Goal: Task Accomplishment & Management: Use online tool/utility

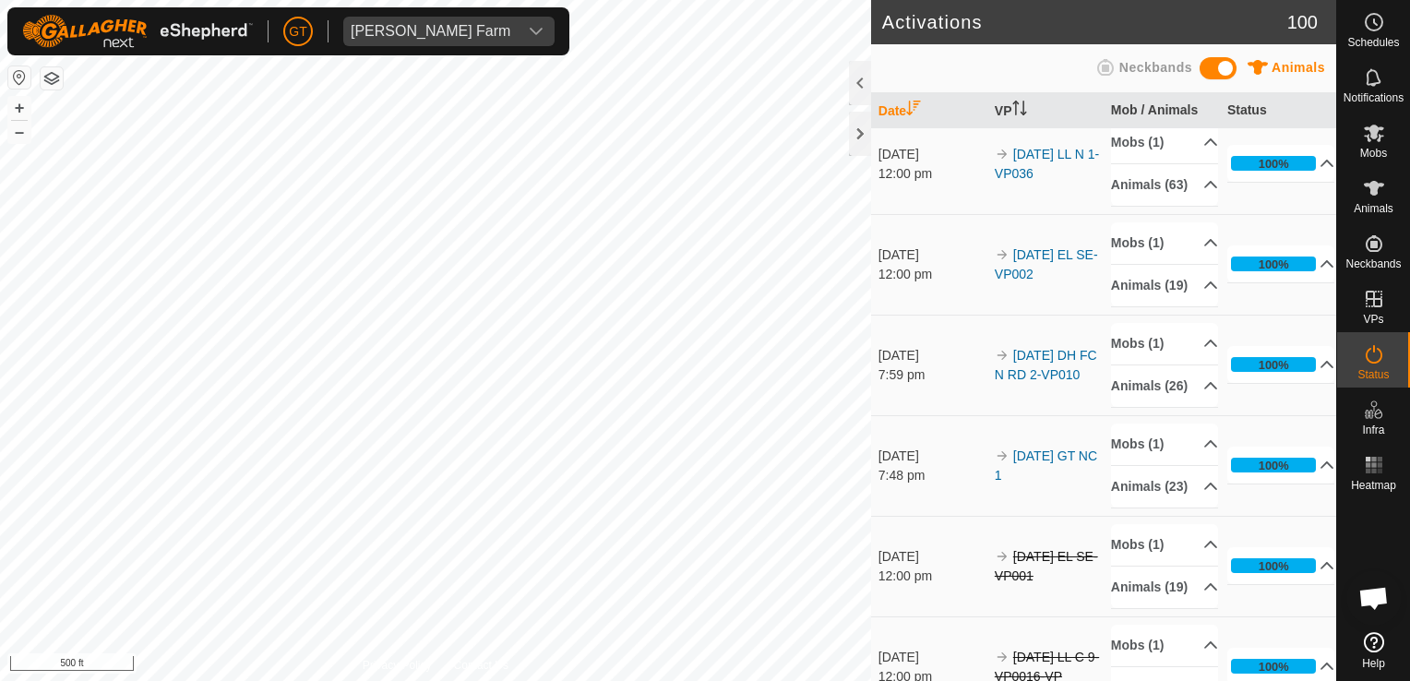
scroll to position [1015, 0]
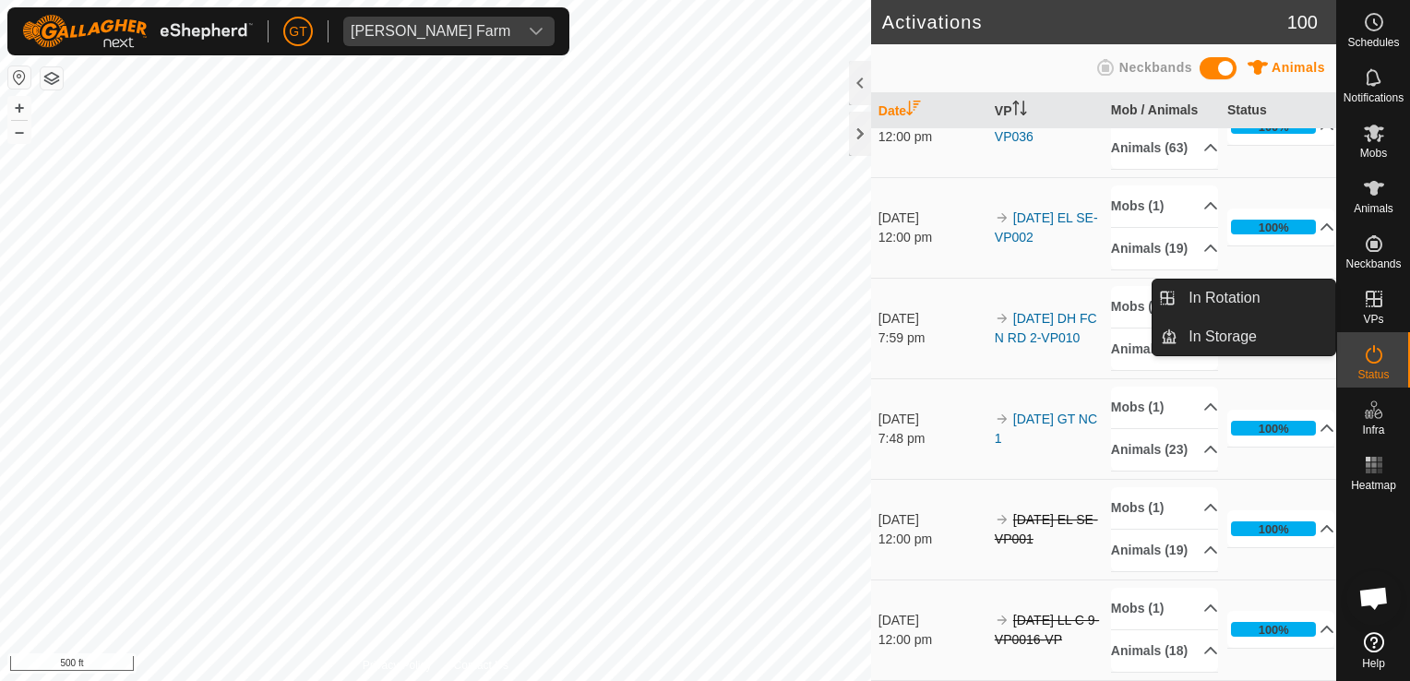
drag, startPoint x: 1374, startPoint y: 290, endPoint x: 1384, endPoint y: 288, distance: 10.3
click at [1384, 288] on es-virtualpaddocks-svg-icon at bounding box center [1373, 299] width 33 height 30
click at [1376, 301] on icon at bounding box center [1374, 299] width 22 height 22
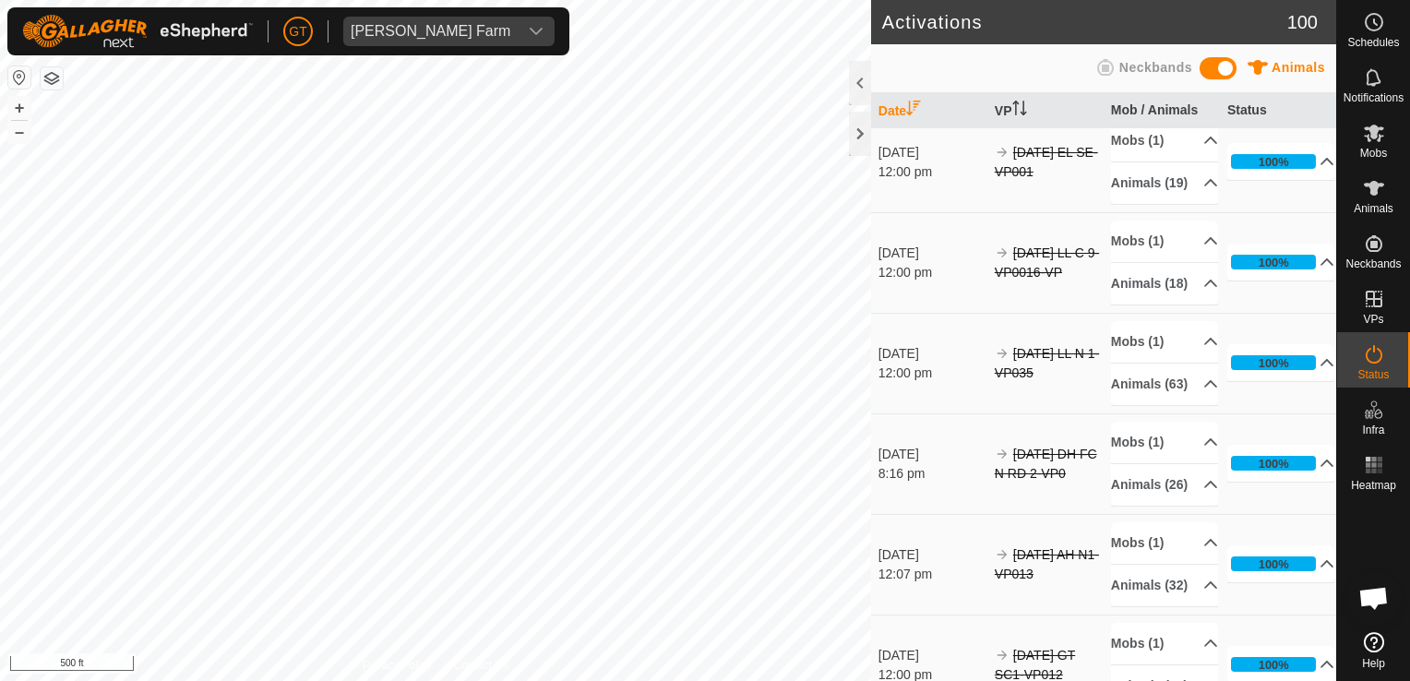
scroll to position [1384, 0]
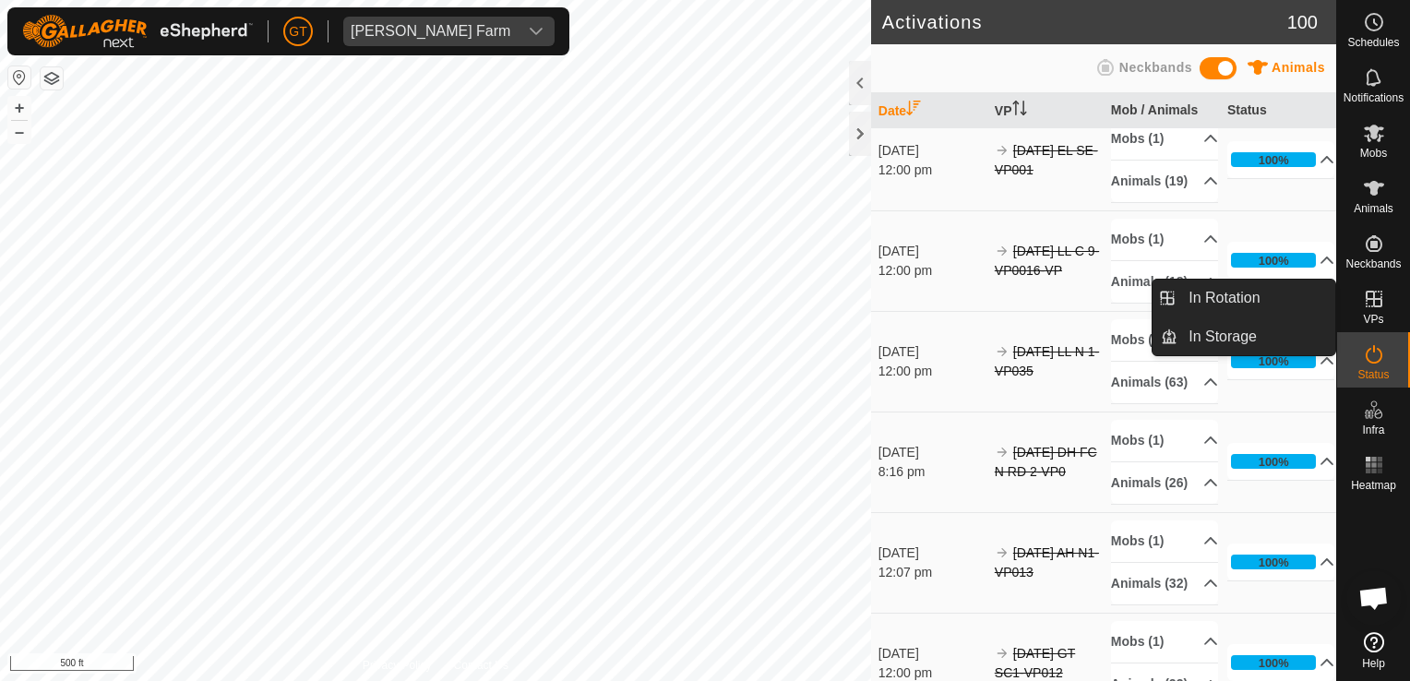
click at [1366, 295] on icon at bounding box center [1374, 299] width 17 height 17
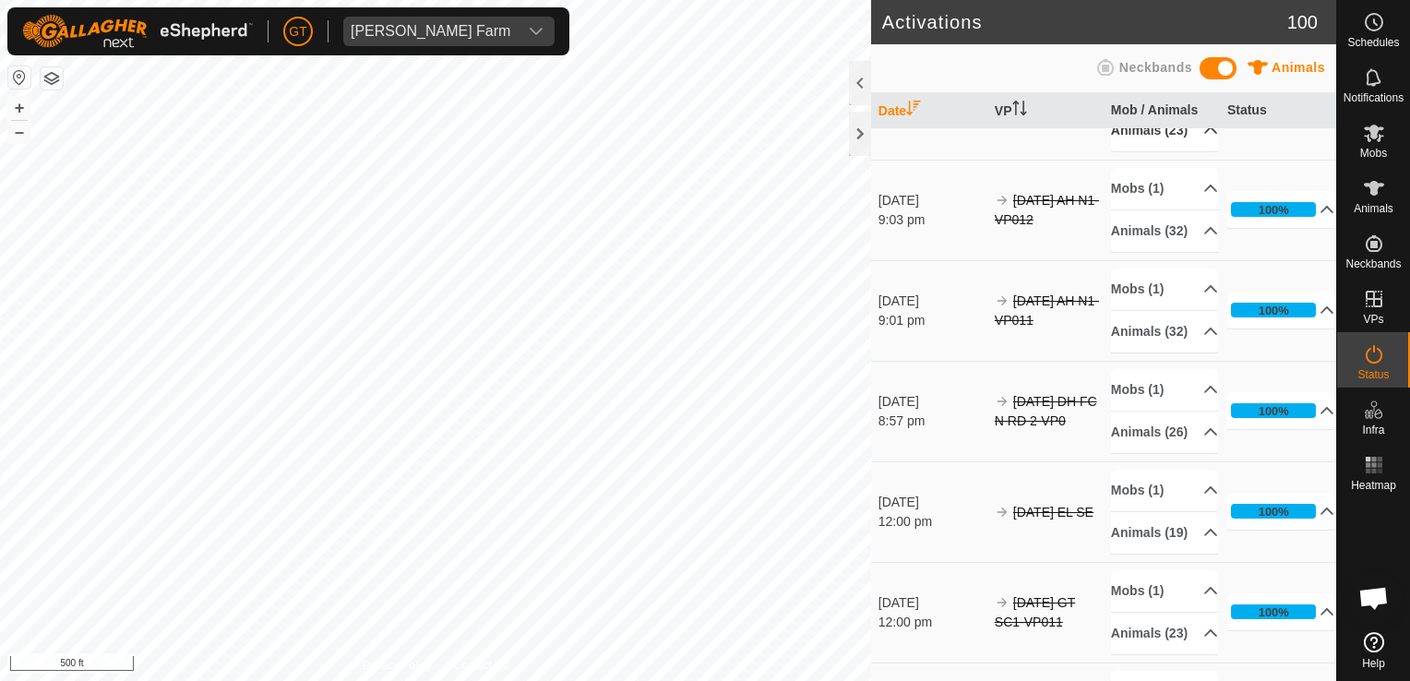
scroll to position [2215, 0]
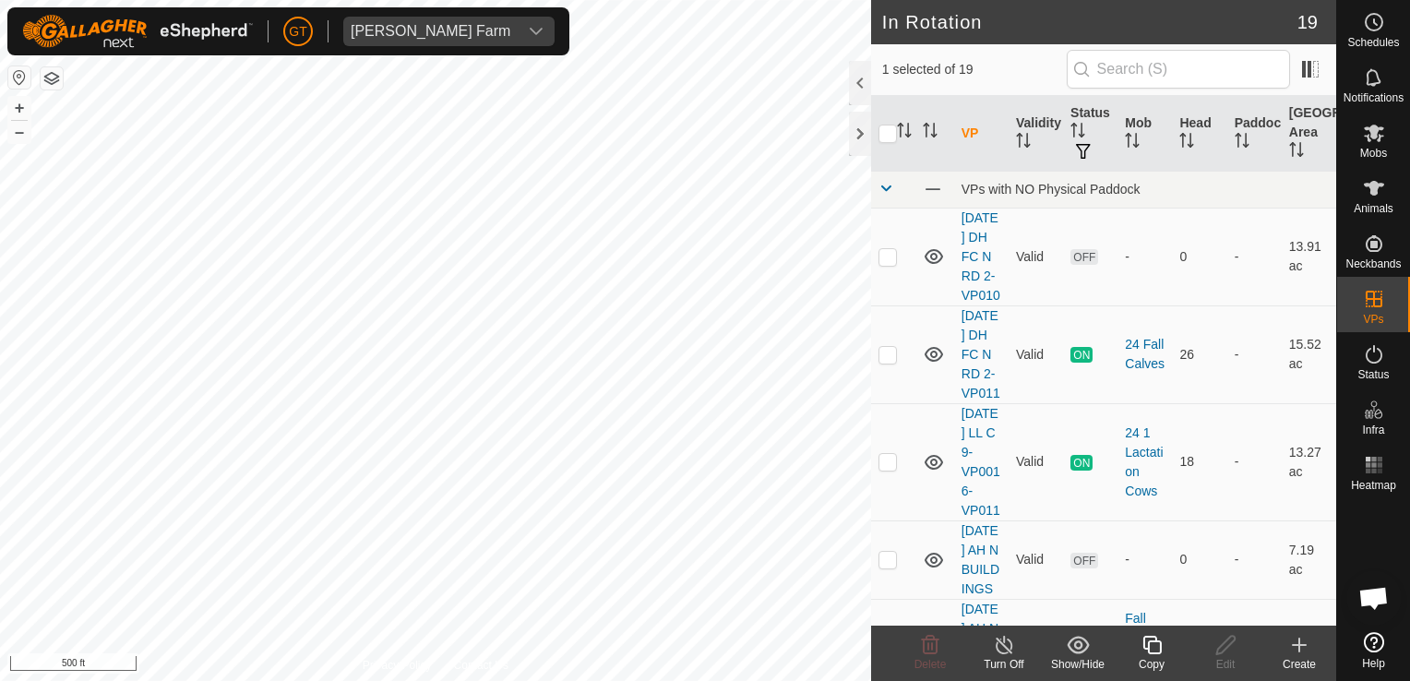
checkbox input "true"
checkbox input "false"
checkbox input "true"
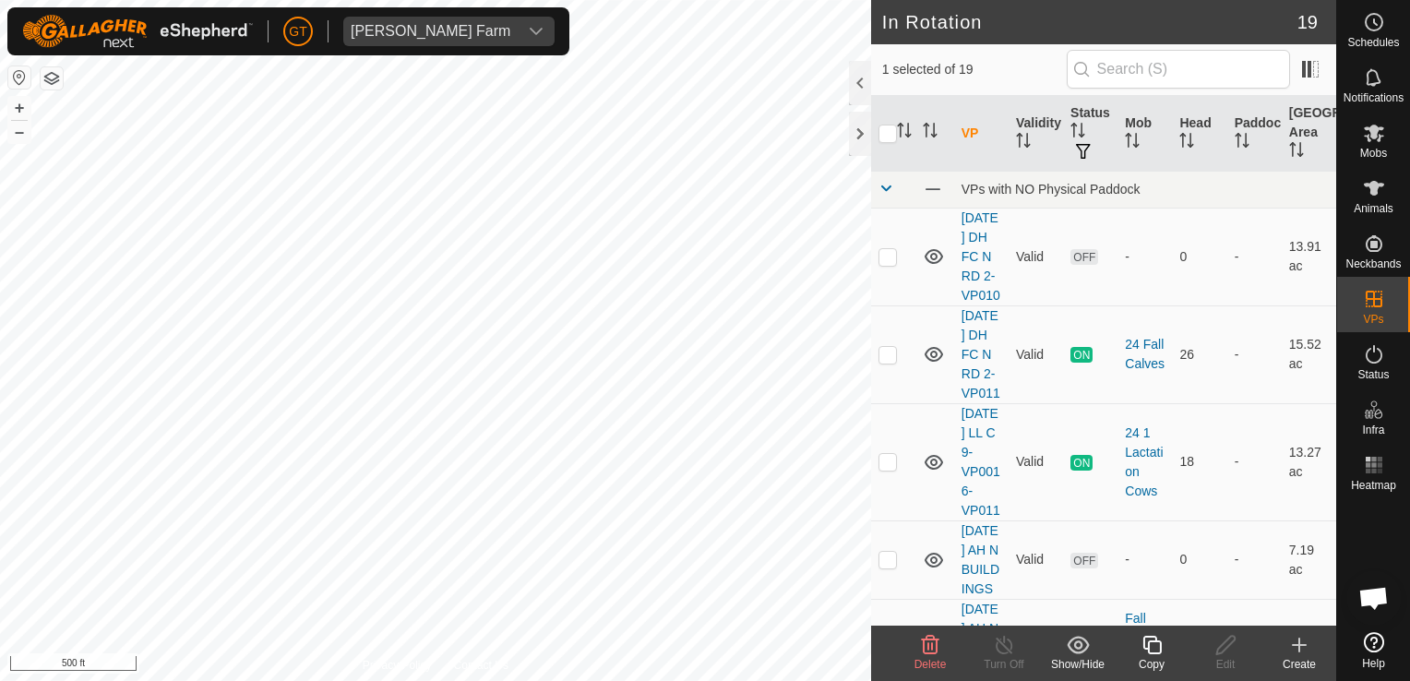
checkbox input "false"
click at [973, 295] on div "In Rotation 19 1 selected of 19 VP Validity Status Mob Head Paddock [GEOGRAPHIC…" at bounding box center [668, 340] width 1336 height 681
click at [1127, 408] on div "In Rotation 19 1 selected of 19 VP Validity Status Mob Head Paddock [GEOGRAPHIC…" at bounding box center [668, 340] width 1336 height 681
click at [1014, 65] on span "1 selected of 19" at bounding box center [974, 69] width 185 height 19
click at [1374, 193] on icon at bounding box center [1374, 188] width 20 height 15
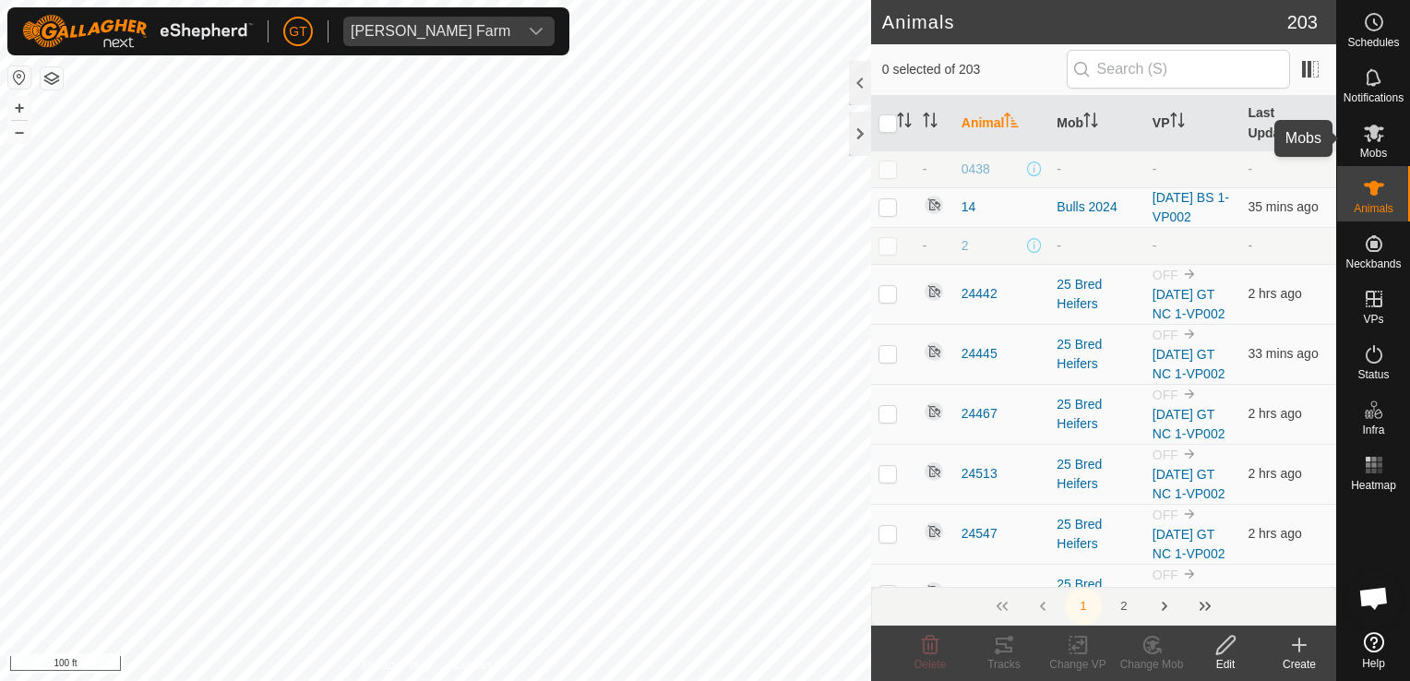
click at [1369, 136] on icon at bounding box center [1374, 133] width 22 height 22
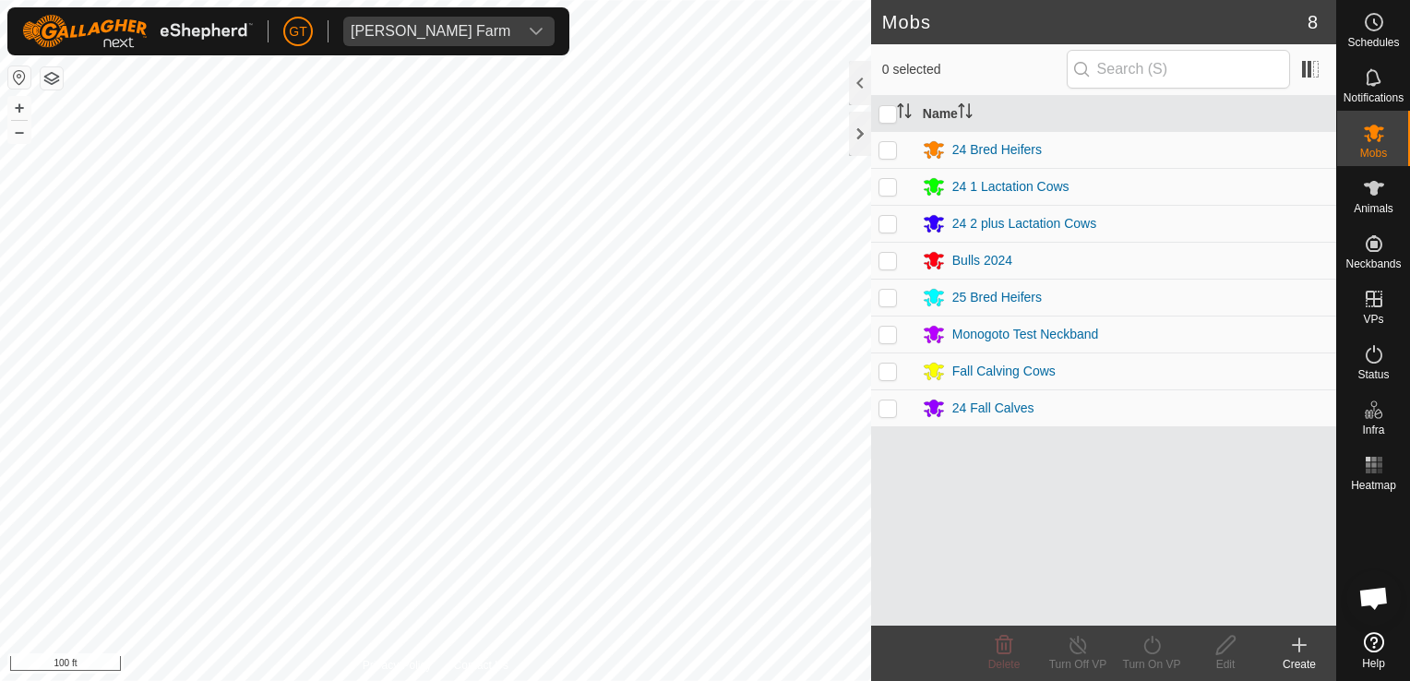
click at [885, 293] on p-checkbox at bounding box center [887, 297] width 18 height 15
checkbox input "true"
click at [1150, 644] on icon at bounding box center [1152, 645] width 23 height 22
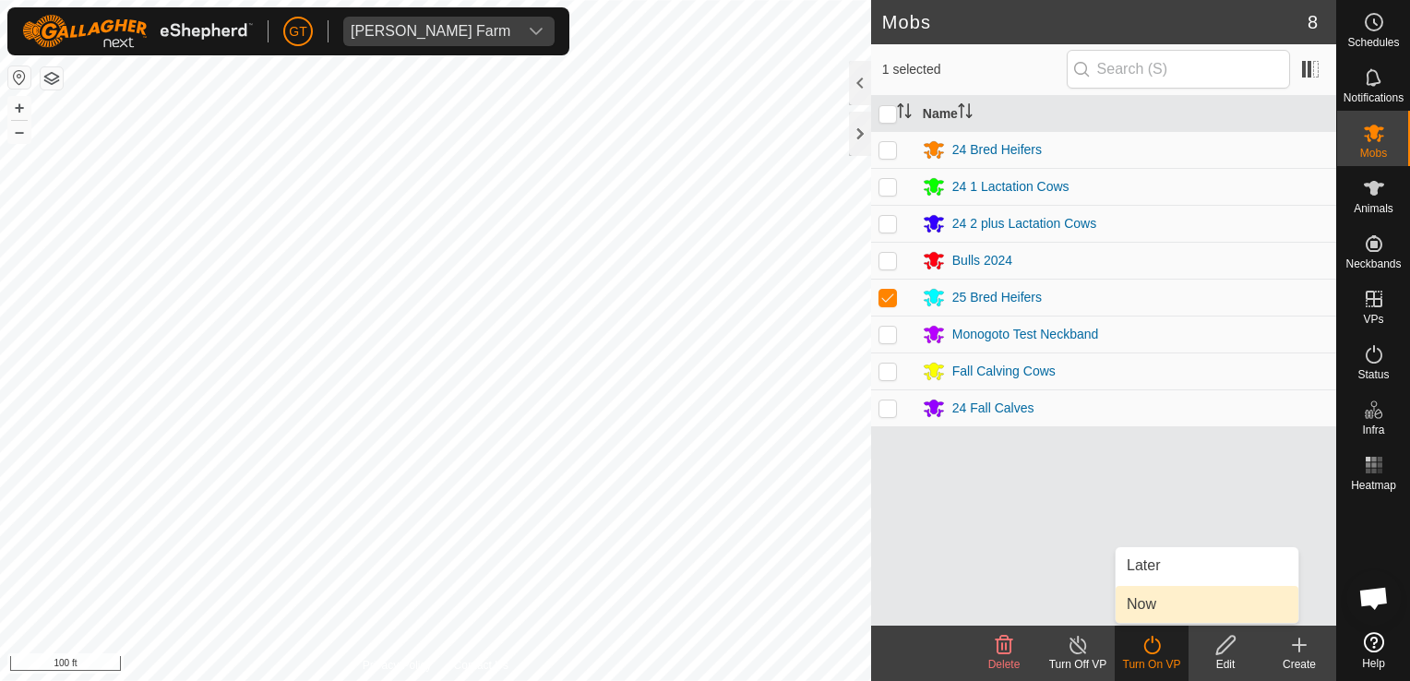
click at [1160, 603] on link "Now" at bounding box center [1207, 604] width 183 height 37
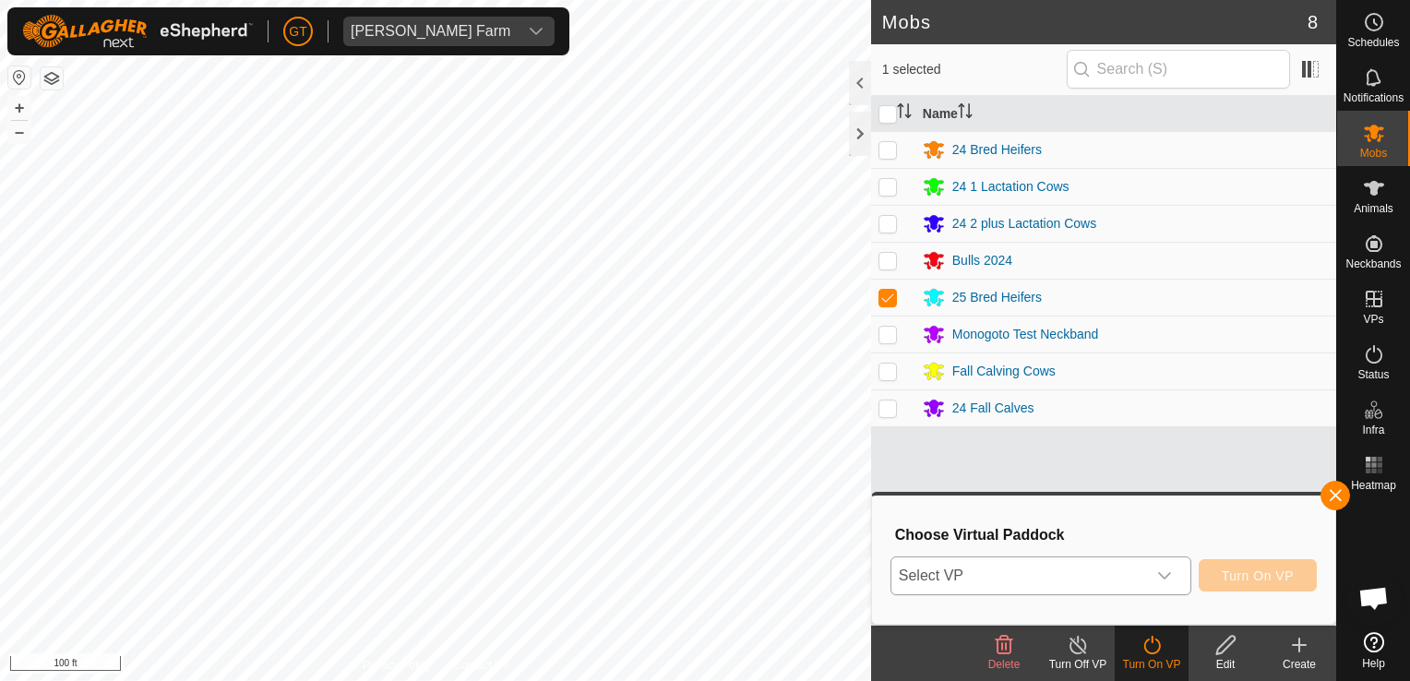
click at [1168, 577] on icon "dropdown trigger" at bounding box center [1164, 575] width 13 height 7
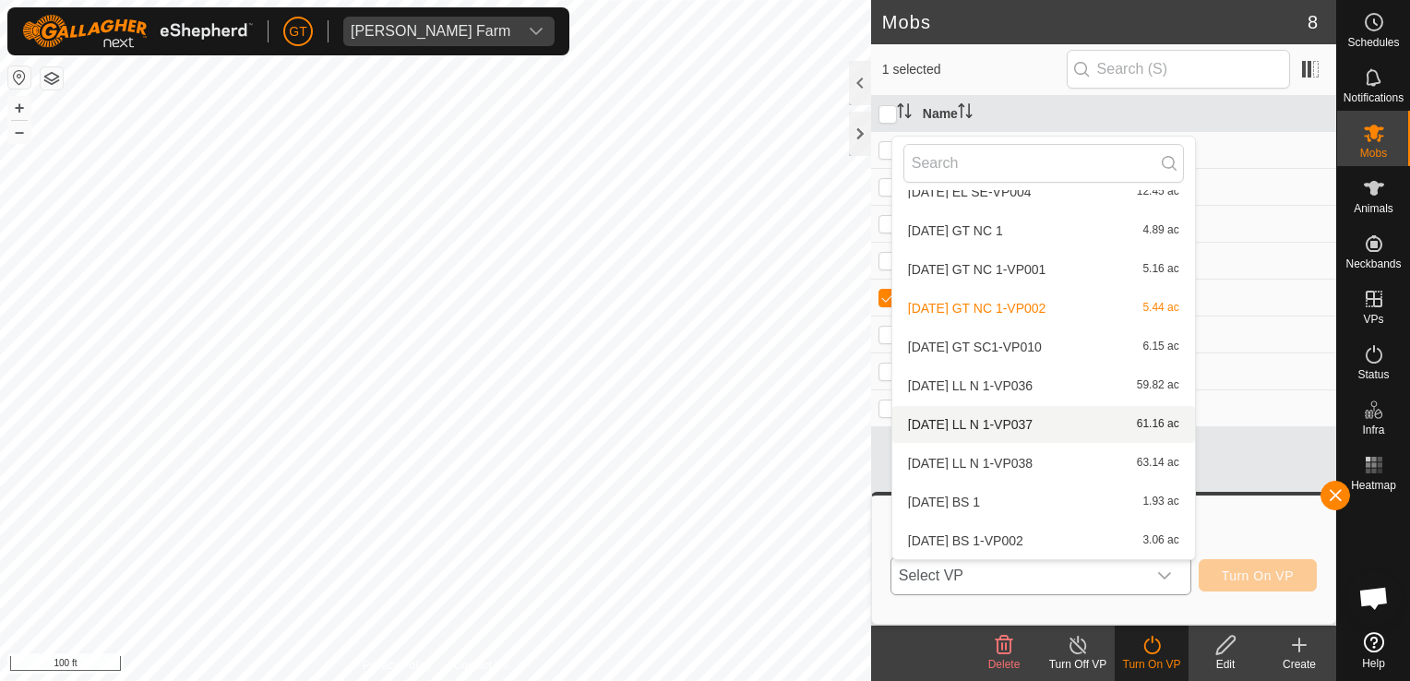
scroll to position [316, 0]
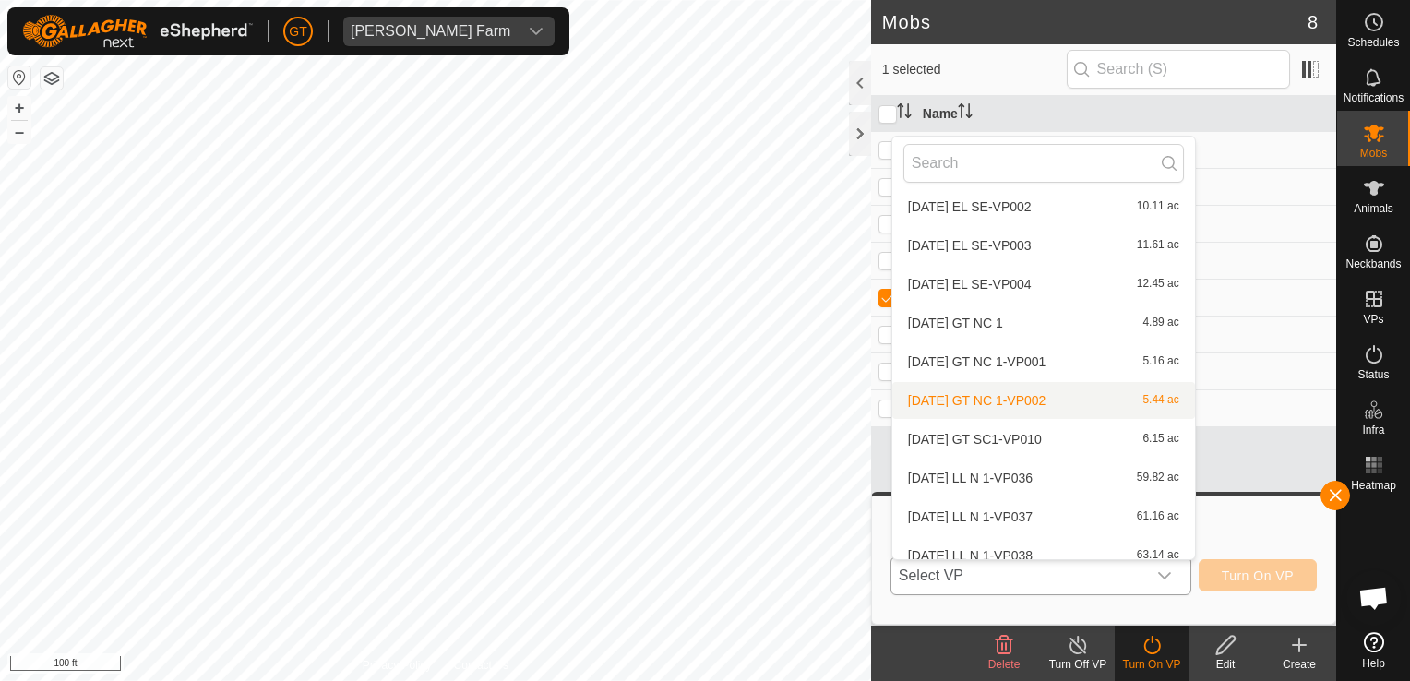
click at [1006, 390] on li "[DATE] GT NC 1-VP002 5.44 ac" at bounding box center [1043, 400] width 303 height 37
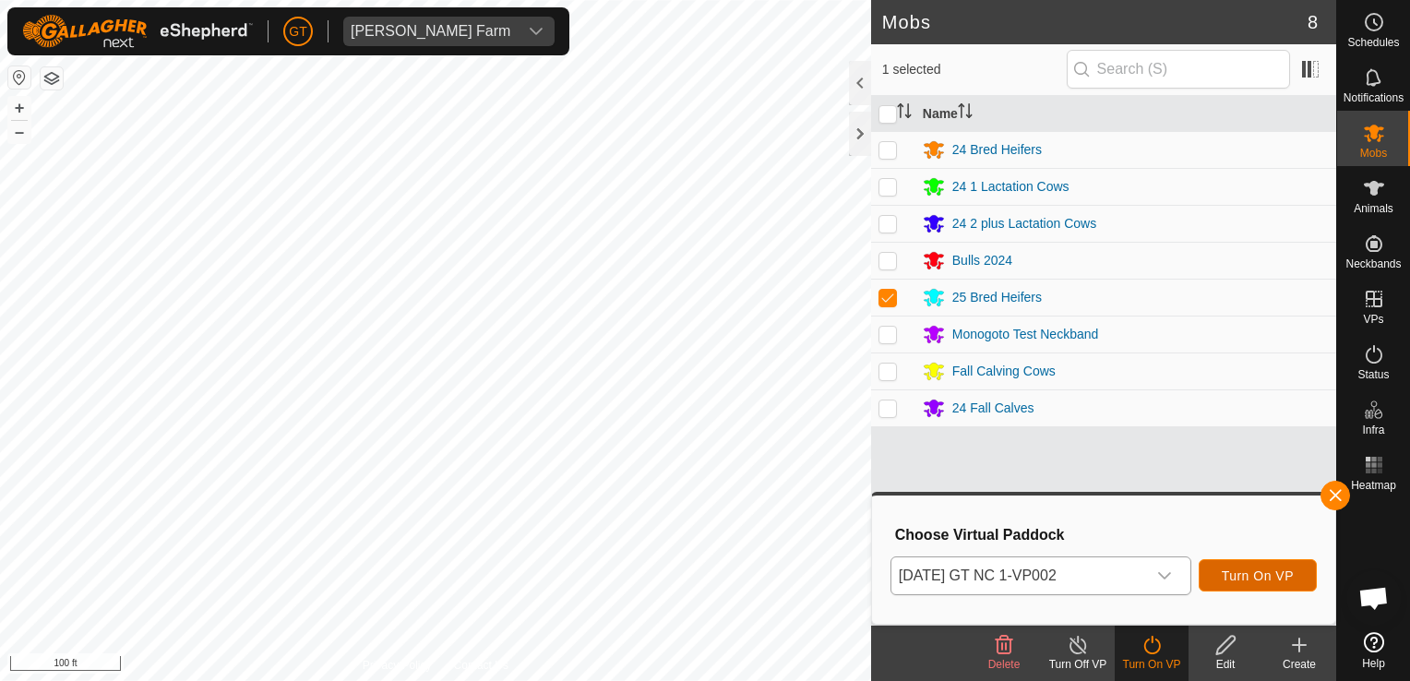
click at [1260, 581] on span "Turn On VP" at bounding box center [1258, 575] width 72 height 15
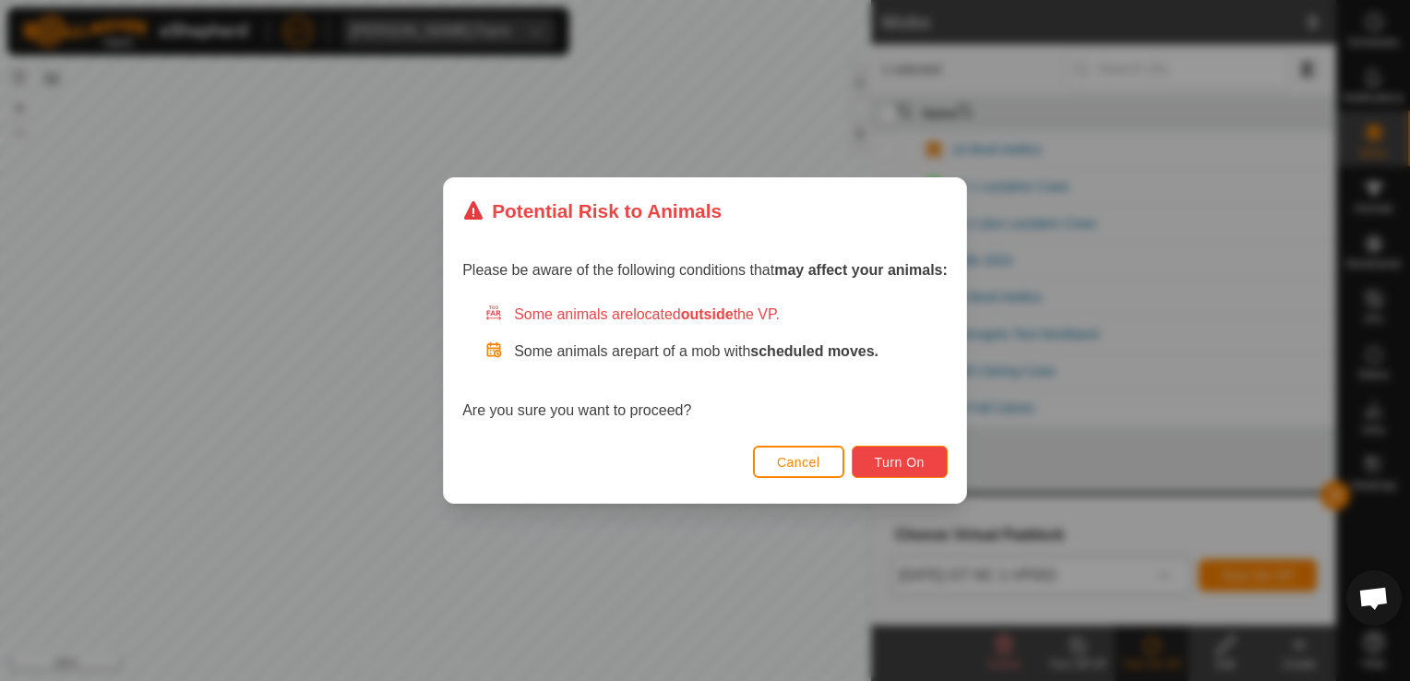
click at [916, 465] on span "Turn On" at bounding box center [900, 462] width 50 height 15
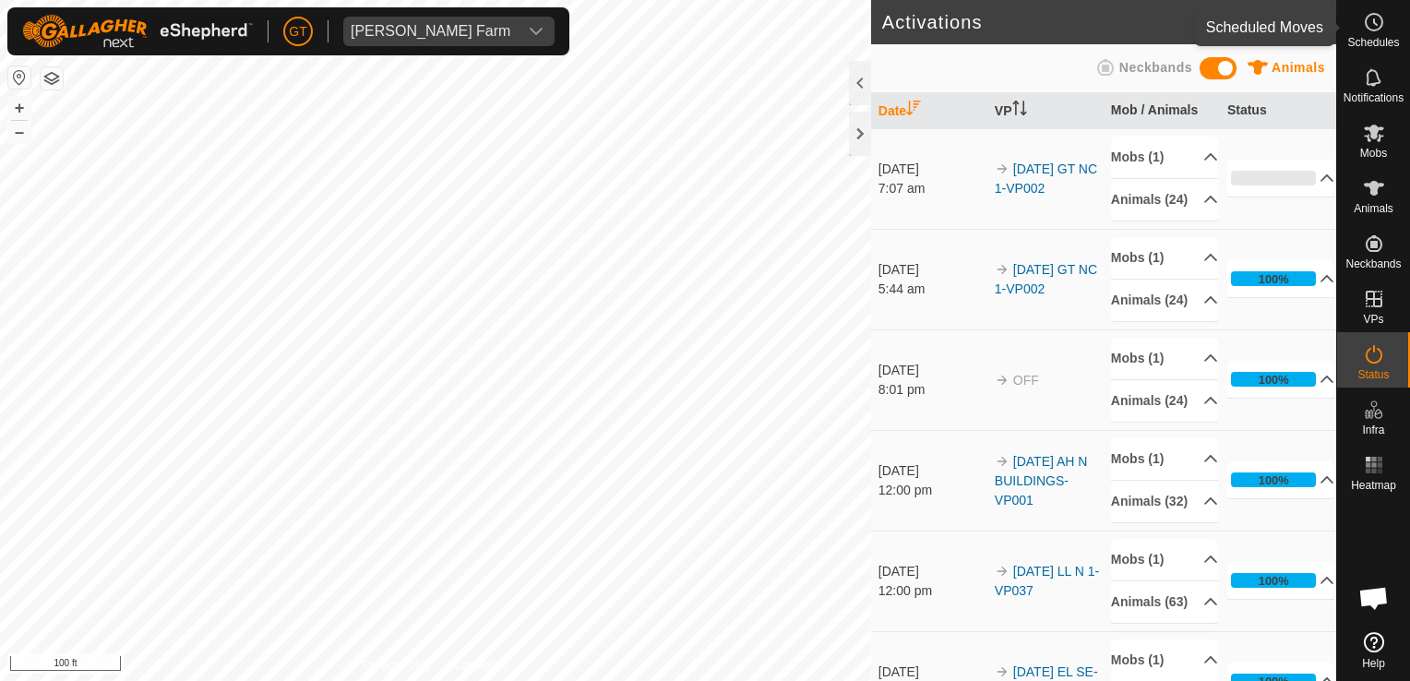
click at [1374, 19] on icon at bounding box center [1375, 22] width 3 height 6
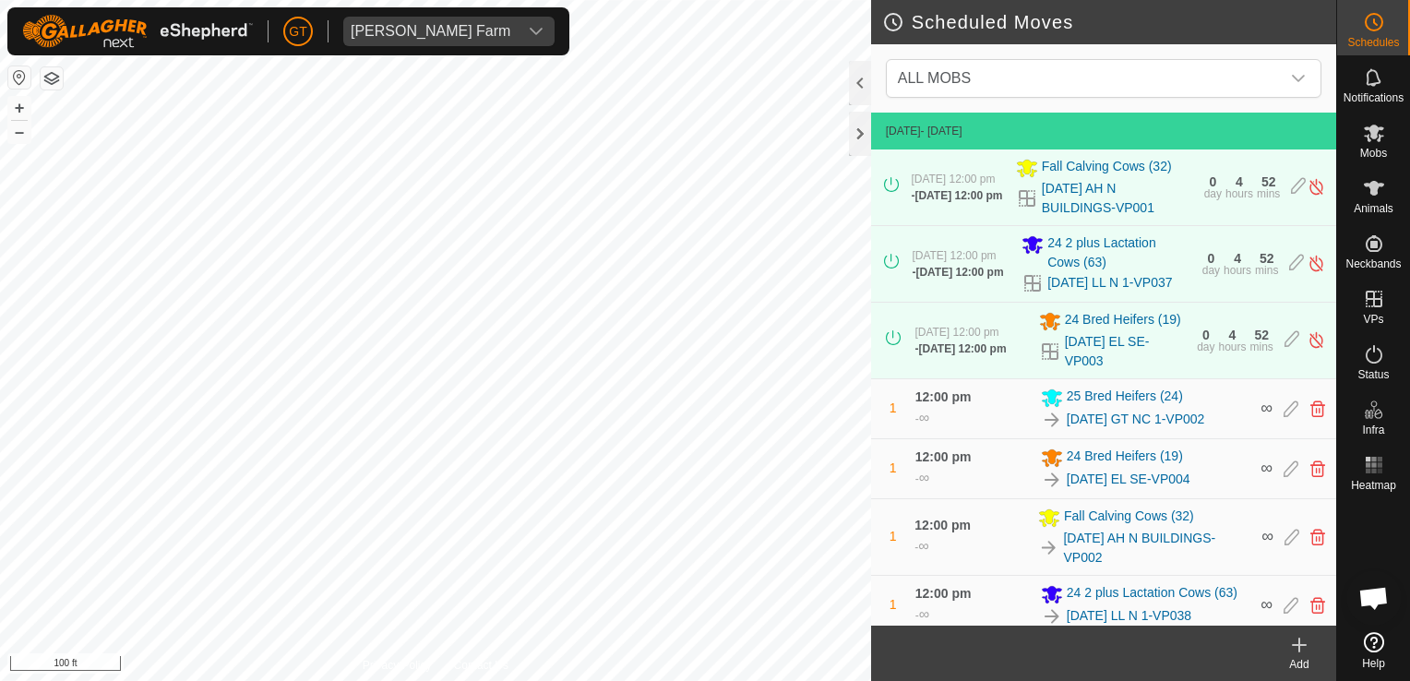
scroll to position [129, 0]
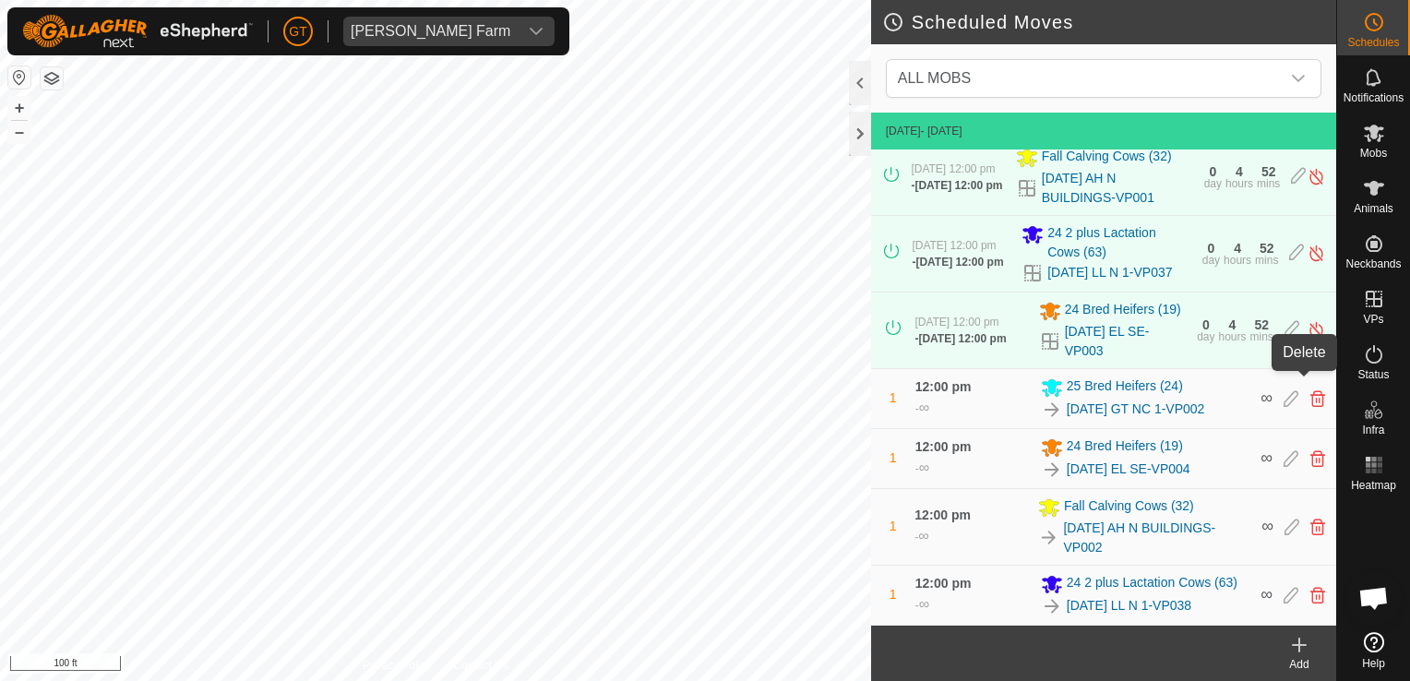
click at [1310, 390] on icon at bounding box center [1317, 398] width 15 height 17
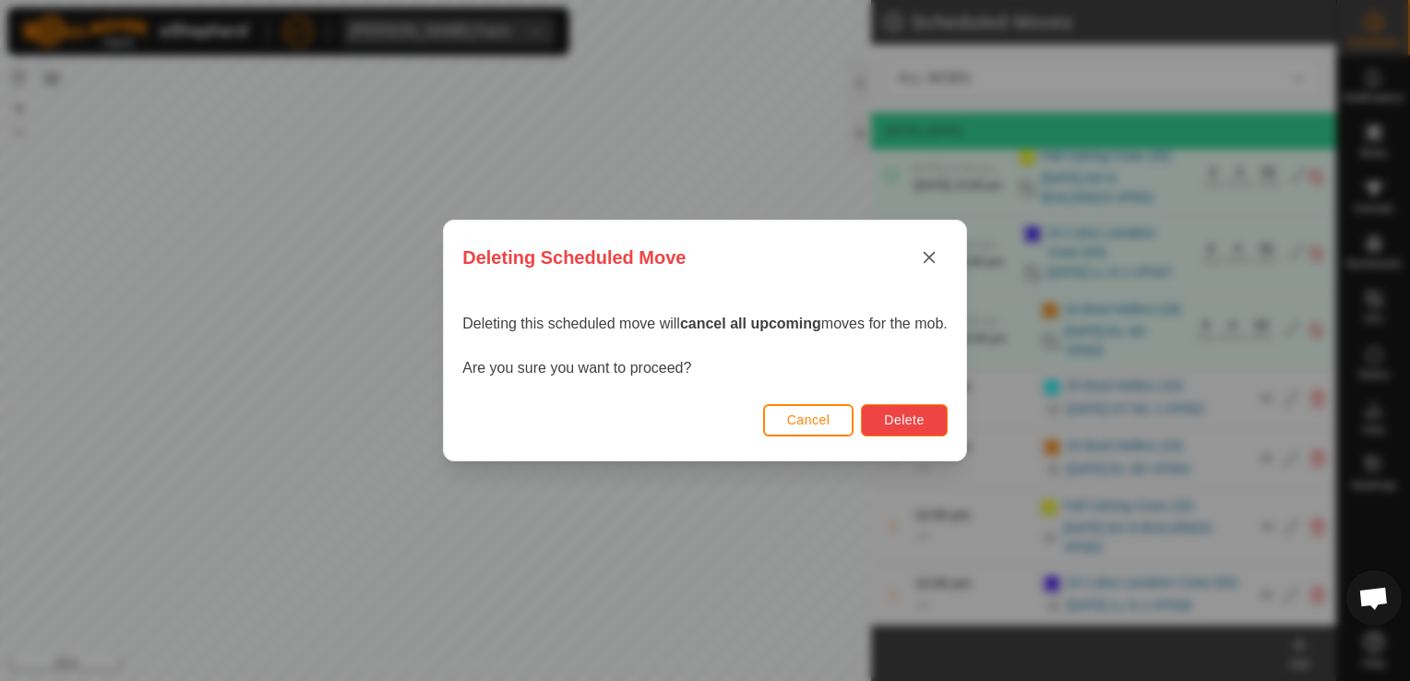
click at [926, 419] on button "Delete" at bounding box center [904, 420] width 86 height 32
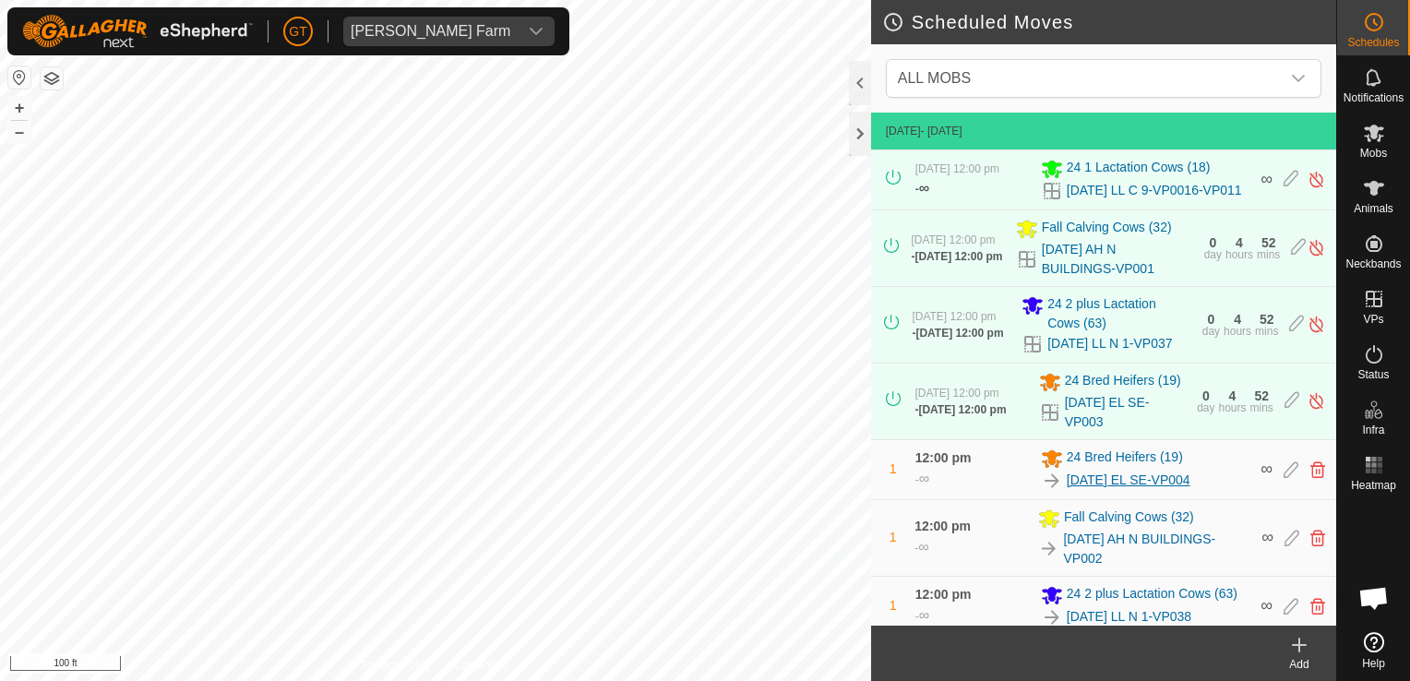
scroll to position [69, 0]
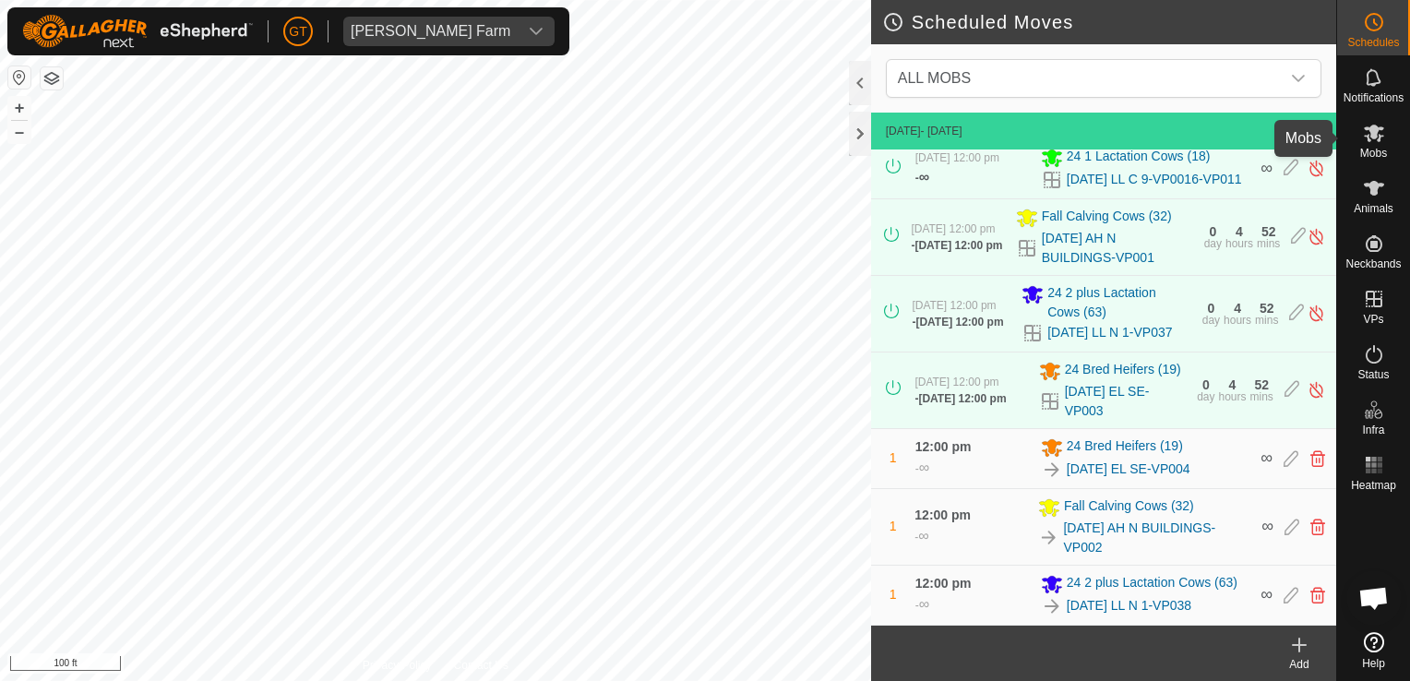
click at [1374, 148] on span "Mobs" at bounding box center [1373, 153] width 27 height 11
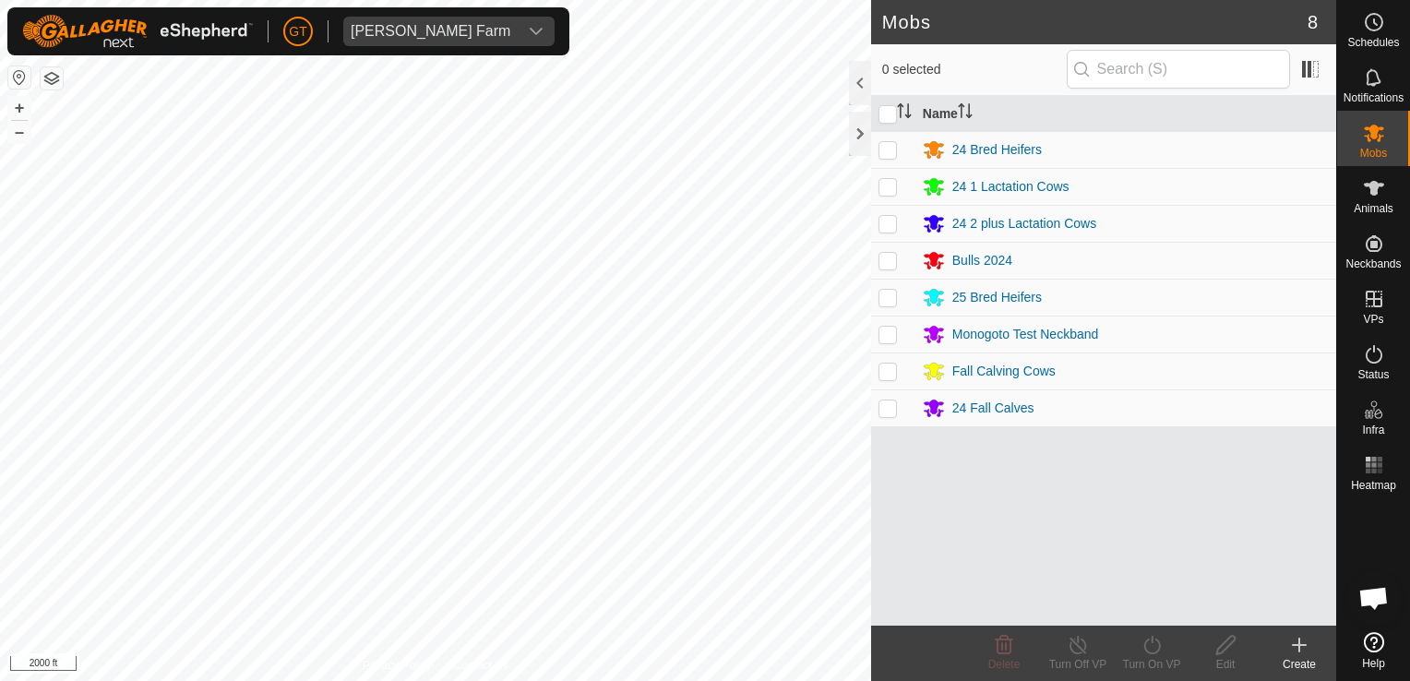
click at [470, 0] on html "[PERSON_NAME] Farm Schedules Notifications Mobs Animals Neckbands VPs Status In…" at bounding box center [705, 340] width 1410 height 681
